Goal: Task Accomplishment & Management: Complete application form

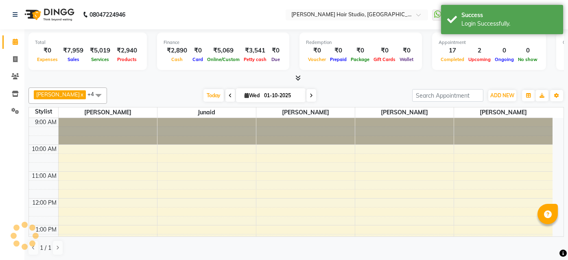
click at [156, 79] on div at bounding box center [295, 78] width 535 height 9
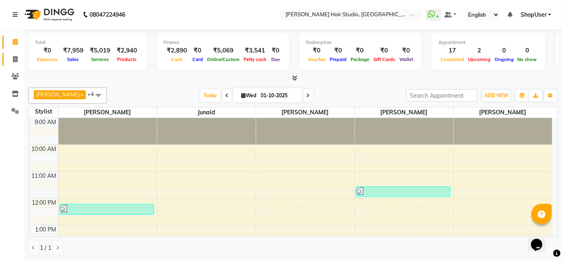
click at [11, 53] on link "Invoice" at bounding box center [12, 59] width 20 height 13
select select "service"
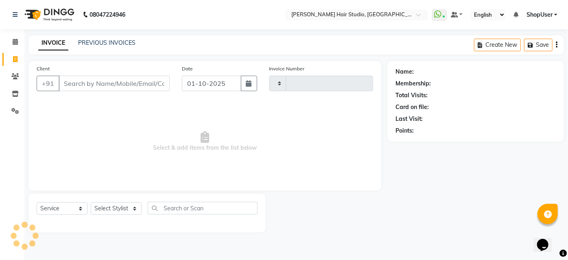
type input "5857"
select select "627"
click at [94, 207] on select "Select Stylist" at bounding box center [116, 208] width 51 height 13
select select "80555"
click at [91, 202] on select "Select Stylist [PERSON_NAME] [PERSON_NAME] Avinash [PERSON_NAME] kahde [PERSON_…" at bounding box center [116, 208] width 51 height 13
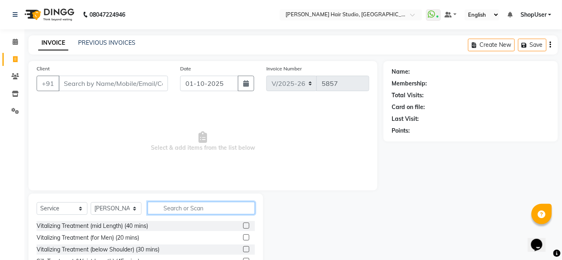
click at [200, 209] on input "text" at bounding box center [201, 208] width 107 height 13
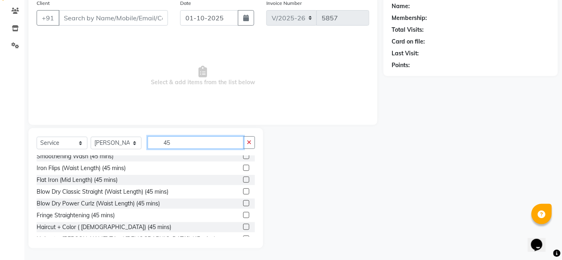
scroll to position [190, 0]
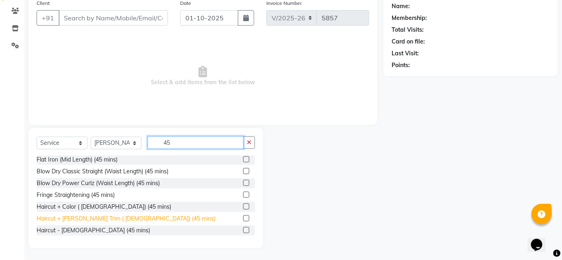
type input "45"
click at [90, 220] on div "Haircut + [PERSON_NAME] Trim ( [DEMOGRAPHIC_DATA]) (45 mins)" at bounding box center [126, 218] width 179 height 9
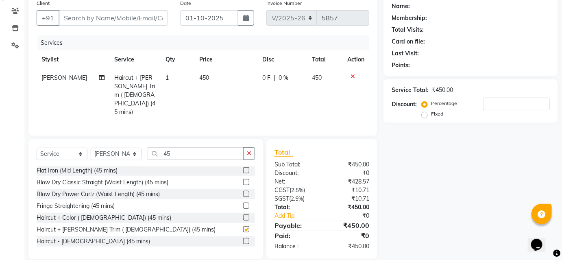
checkbox input "false"
click at [140, 13] on input "Client" at bounding box center [113, 17] width 109 height 15
type input "9"
type input "0"
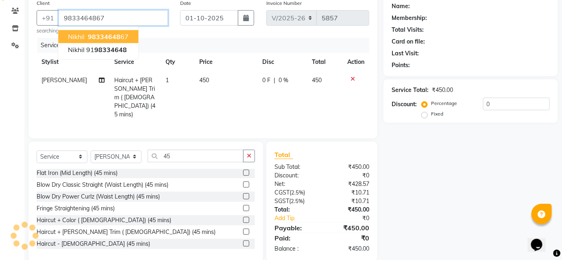
type input "9833464867"
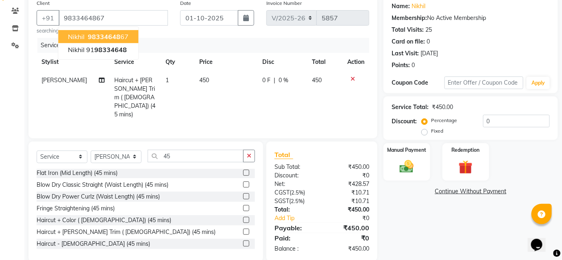
click at [130, 37] on button "Nikhil 98334648 67" at bounding box center [98, 36] width 80 height 13
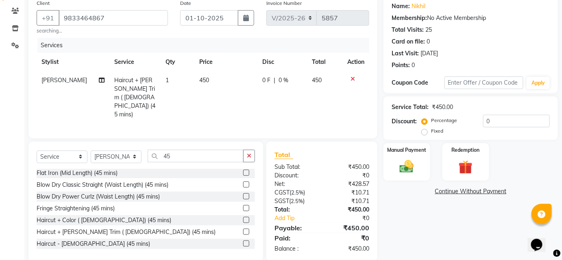
scroll to position [68, 0]
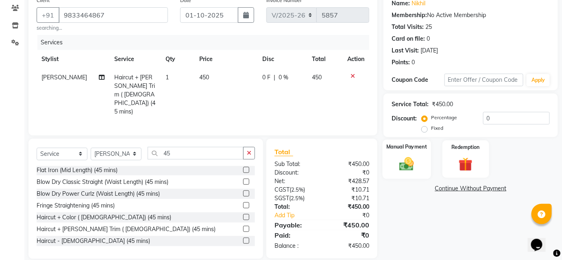
click at [411, 164] on img at bounding box center [407, 163] width 24 height 17
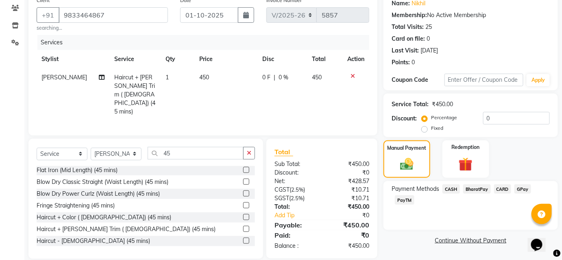
click at [469, 189] on span "BharatPay" at bounding box center [477, 188] width 28 height 9
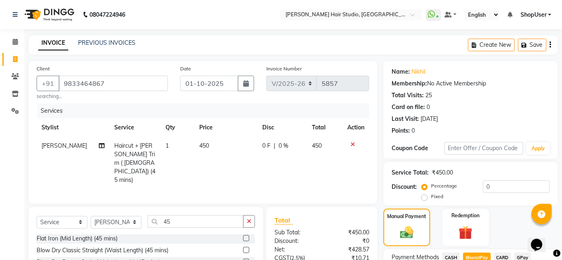
scroll to position [89, 0]
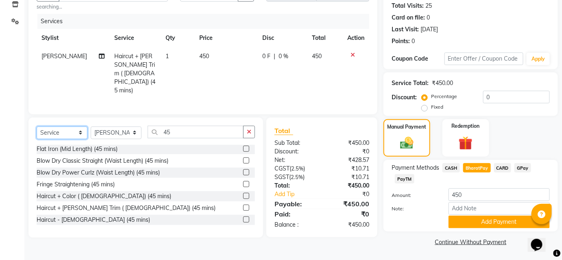
click at [78, 127] on select "Select Service Product Membership Package Voucher Prepaid Gift Card" at bounding box center [62, 133] width 51 height 13
select select "membership"
click at [37, 127] on select "Select Service Product Membership Package Voucher Prepaid Gift Card" at bounding box center [62, 133] width 51 height 13
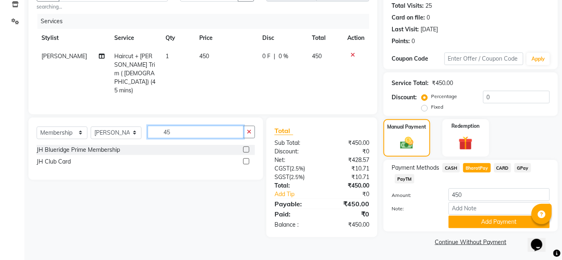
click at [177, 126] on input "45" at bounding box center [196, 132] width 96 height 13
click at [131, 127] on select "Select Stylist [PERSON_NAME] [PERSON_NAME] Avinash [PERSON_NAME] kahde [PERSON_…" at bounding box center [116, 133] width 51 height 13
select select "91757"
click at [91, 127] on select "Select Stylist [PERSON_NAME] [PERSON_NAME] Avinash [PERSON_NAME] kahde [PERSON_…" at bounding box center [116, 133] width 51 height 13
click at [193, 118] on div "Select Service Product Membership Package Voucher Prepaid Gift Card Select Styl…" at bounding box center [145, 149] width 235 height 62
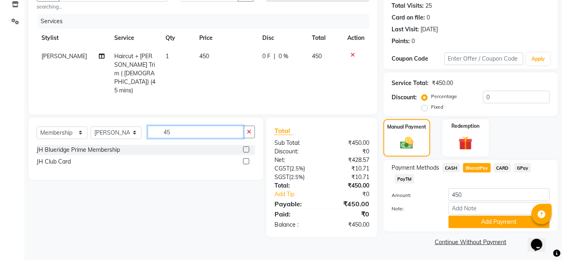
click at [221, 126] on input "45" at bounding box center [196, 132] width 96 height 13
click at [252, 126] on button "button" at bounding box center [249, 132] width 12 height 13
click at [74, 157] on div "JH Club Card" at bounding box center [146, 162] width 218 height 10
click at [68, 157] on div "JH Club Card" at bounding box center [54, 161] width 34 height 9
select select "select"
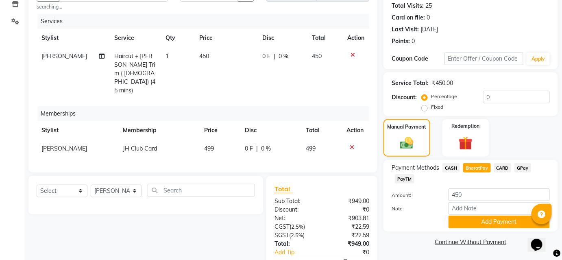
click at [216, 140] on td "499" at bounding box center [219, 149] width 41 height 18
select select "91757"
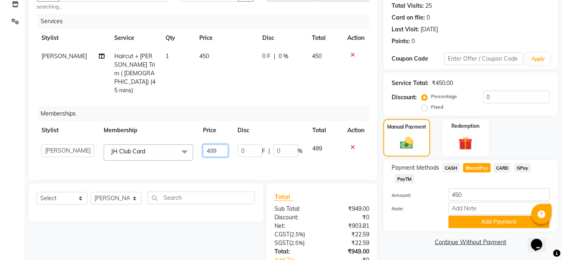
click at [218, 144] on input "499" at bounding box center [215, 150] width 25 height 13
type input "4"
type input "99"
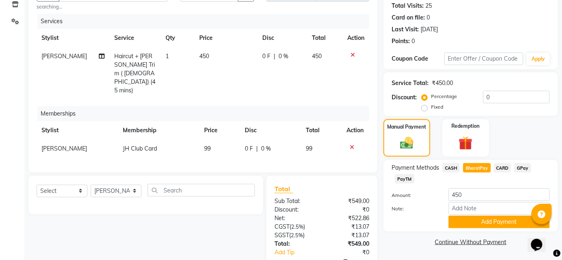
click at [234, 87] on div "Services Stylist Service Qty Price Disc Total Action [PERSON_NAME] Haircut + [P…" at bounding box center [203, 89] width 333 height 151
click at [281, 54] on span "0 %" at bounding box center [284, 56] width 10 height 9
select select "80555"
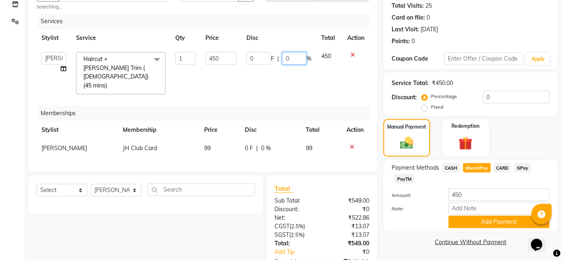
click at [293, 55] on input "0" at bounding box center [294, 58] width 24 height 13
type input "20"
click at [294, 106] on div "Memberships" at bounding box center [206, 113] width 338 height 15
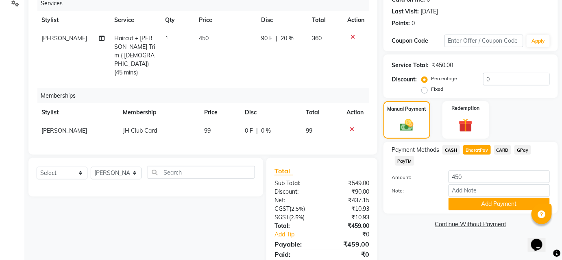
scroll to position [125, 0]
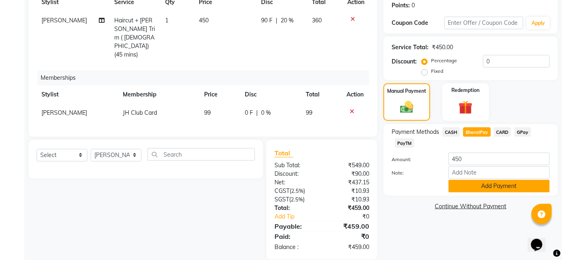
click at [480, 185] on button "Add Payment" at bounding box center [499, 186] width 101 height 13
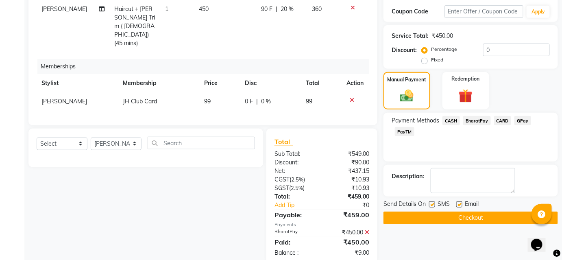
scroll to position [142, 0]
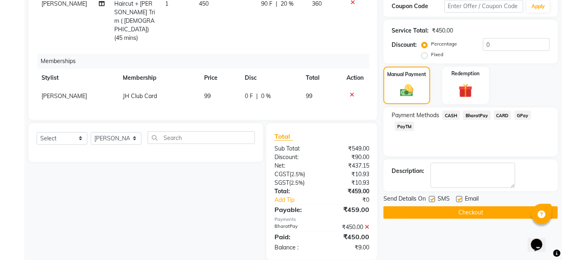
click at [477, 209] on button "Checkout" at bounding box center [471, 212] width 175 height 13
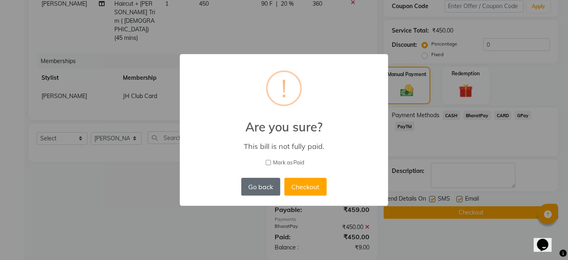
click at [271, 185] on button "Go back" at bounding box center [260, 187] width 39 height 18
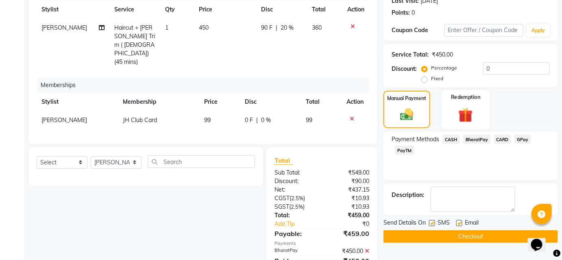
scroll to position [105, 0]
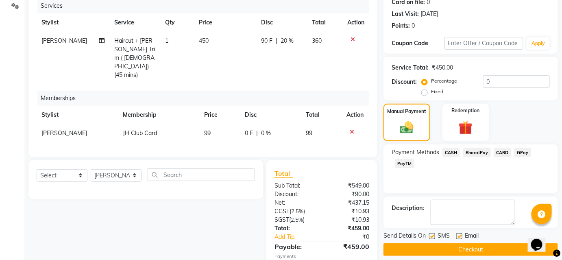
click at [474, 153] on span "BharatPay" at bounding box center [477, 152] width 28 height 9
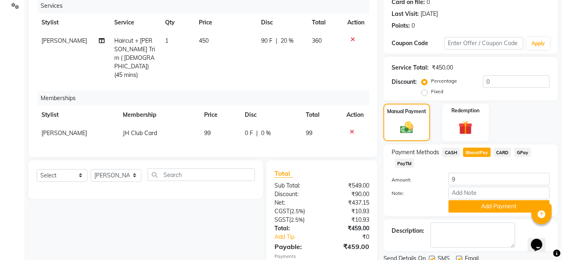
scroll to position [142, 0]
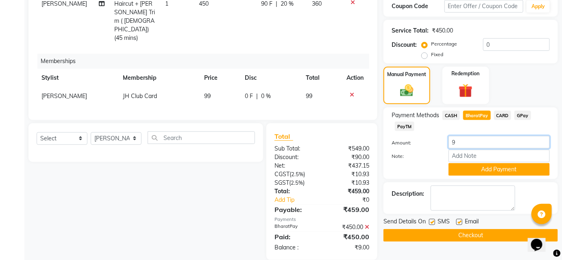
click at [471, 143] on input "9" at bounding box center [499, 142] width 101 height 13
click at [476, 111] on span "BharatPay" at bounding box center [477, 115] width 28 height 9
type input "9"
click at [471, 169] on button "Add Payment" at bounding box center [499, 169] width 101 height 13
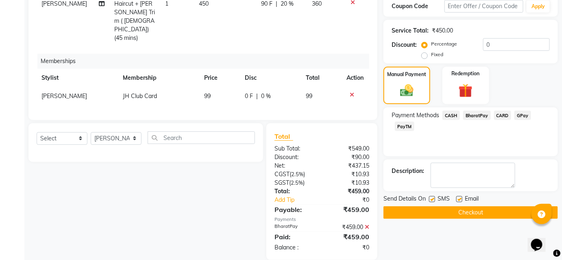
click at [432, 210] on button "Checkout" at bounding box center [471, 212] width 175 height 13
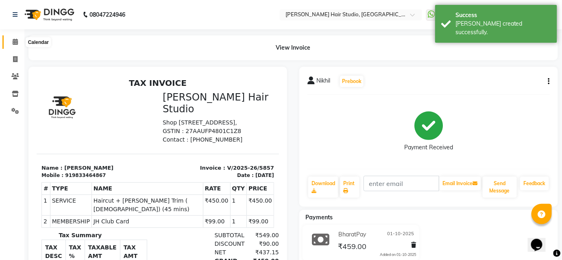
click at [13, 44] on icon at bounding box center [15, 42] width 5 height 6
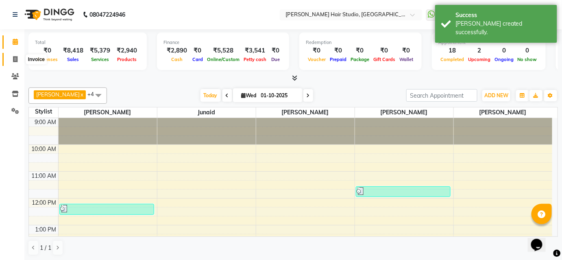
click at [11, 58] on span at bounding box center [15, 59] width 14 height 9
select select "service"
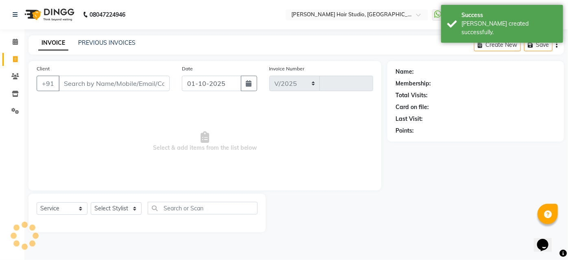
select select "627"
type input "5858"
